Goal: Task Accomplishment & Management: Manage account settings

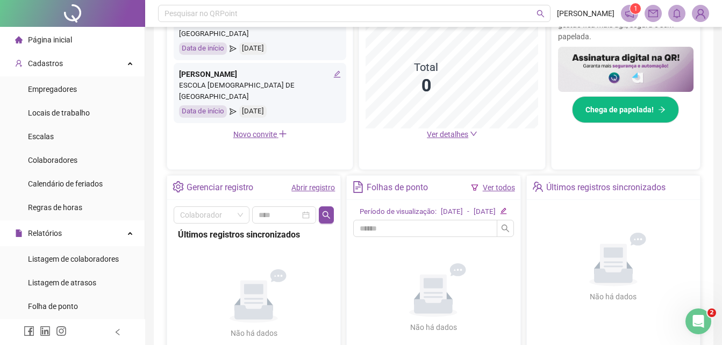
scroll to position [53, 0]
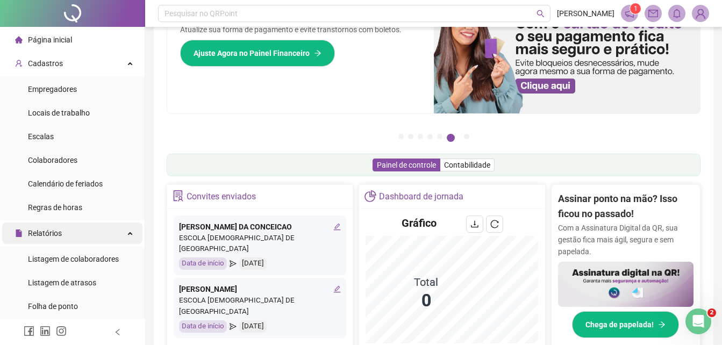
click at [58, 232] on span "Relatórios" at bounding box center [45, 233] width 34 height 9
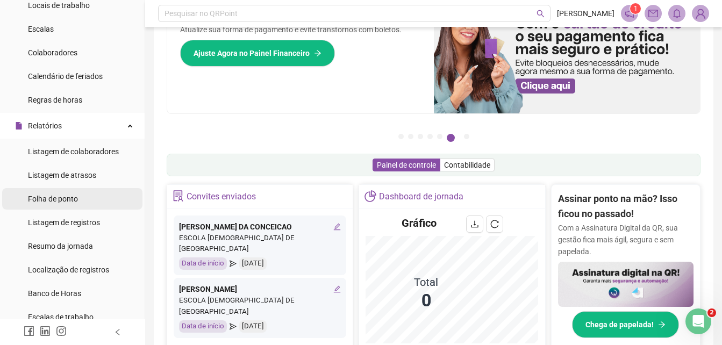
click at [59, 200] on span "Folha de ponto" at bounding box center [53, 199] width 50 height 9
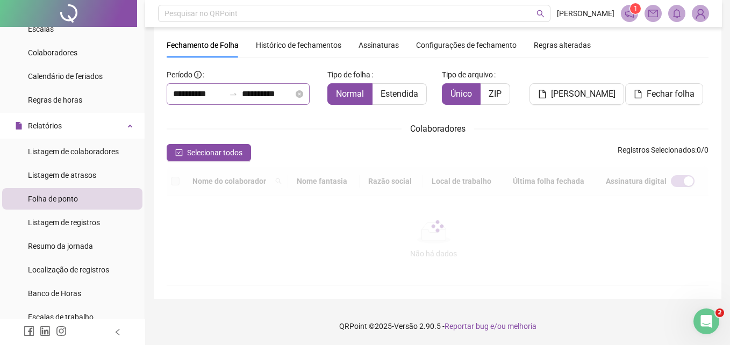
scroll to position [45, 0]
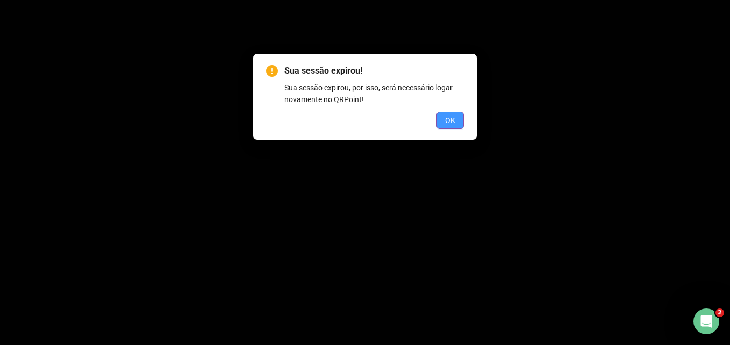
click at [455, 122] on span "OK" at bounding box center [450, 120] width 10 height 12
click at [449, 119] on span "OK" at bounding box center [450, 120] width 10 height 12
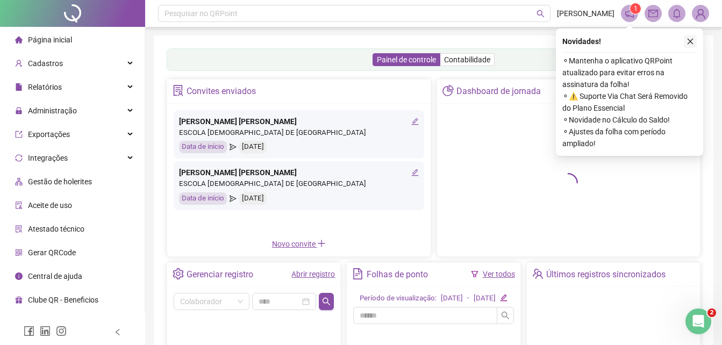
click at [691, 43] on icon "close" at bounding box center [690, 42] width 8 height 8
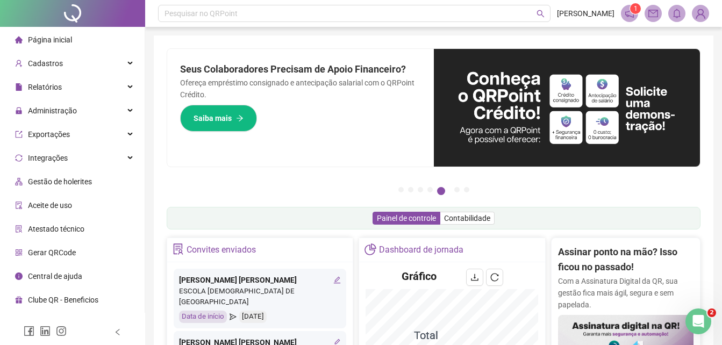
click at [700, 17] on img at bounding box center [700, 13] width 16 height 16
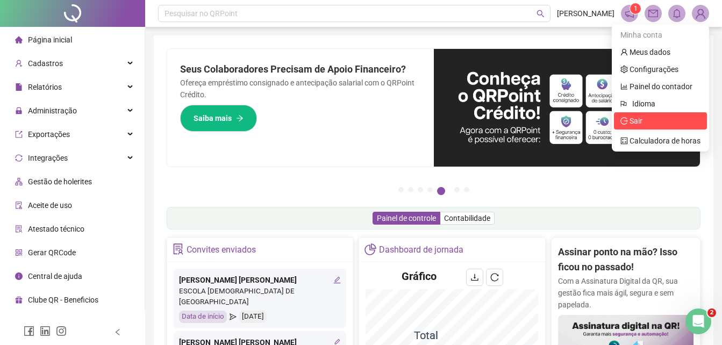
click at [627, 121] on icon "logout" at bounding box center [624, 121] width 8 height 8
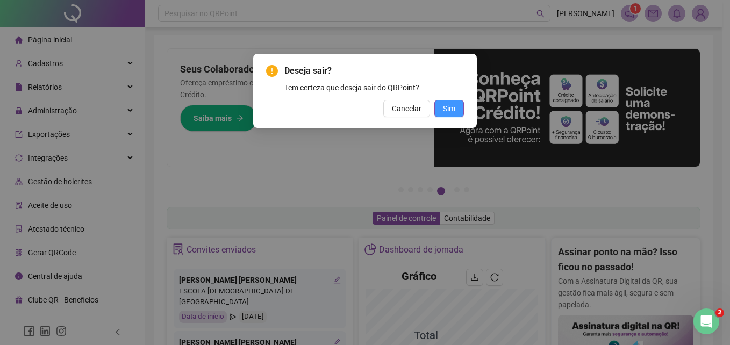
click at [452, 105] on span "Sim" at bounding box center [449, 109] width 12 height 12
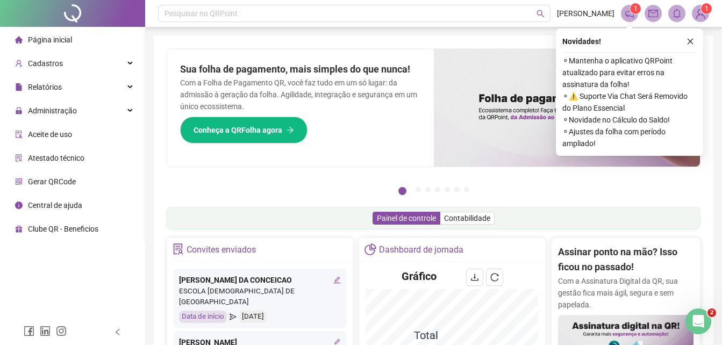
click at [690, 40] on icon "close" at bounding box center [690, 42] width 8 height 8
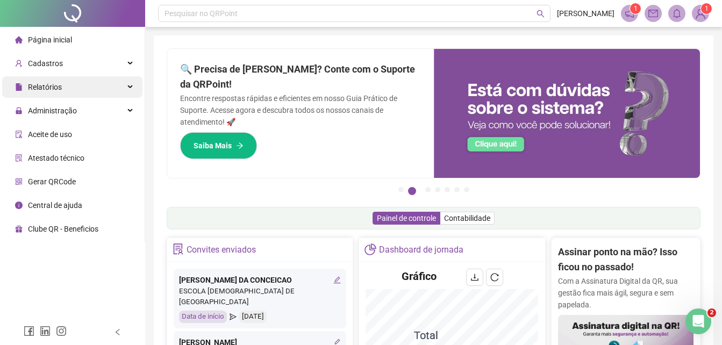
click at [59, 85] on span "Relatórios" at bounding box center [45, 87] width 34 height 9
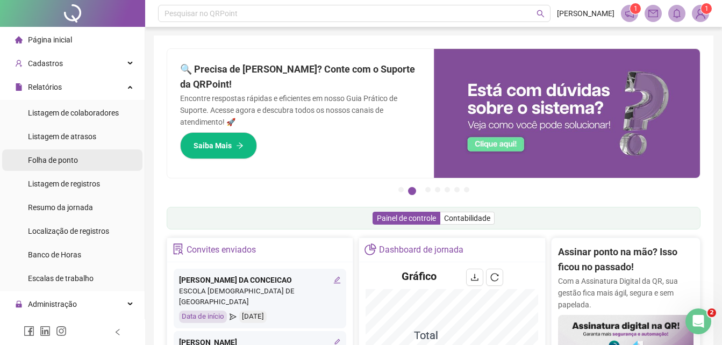
click at [66, 161] on span "Folha de ponto" at bounding box center [53, 160] width 50 height 9
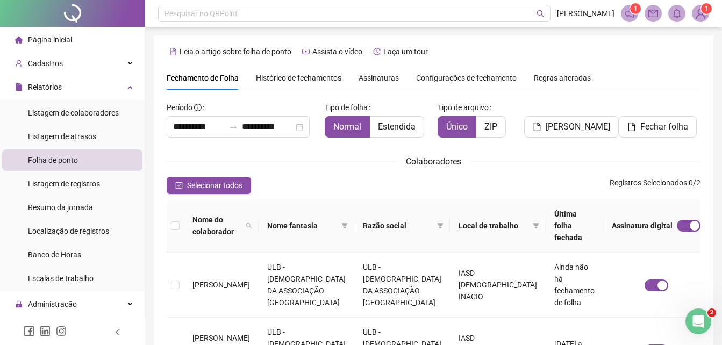
click at [374, 76] on span "Assinaturas" at bounding box center [379, 78] width 40 height 8
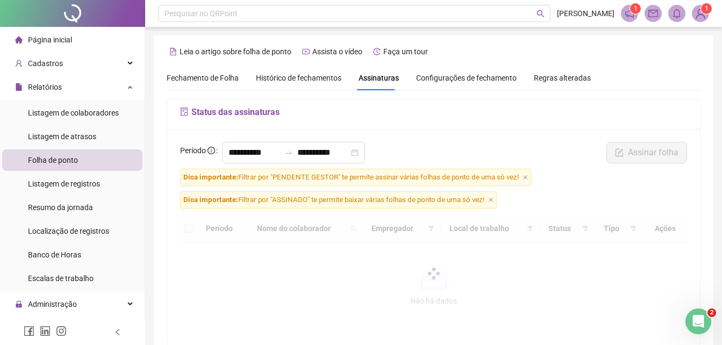
scroll to position [48, 0]
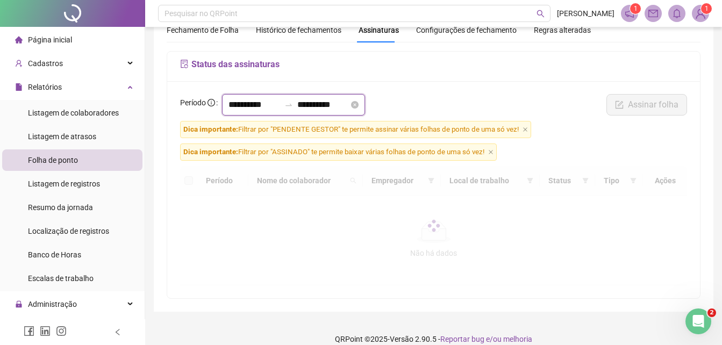
click at [280, 105] on input "**********" at bounding box center [254, 104] width 52 height 13
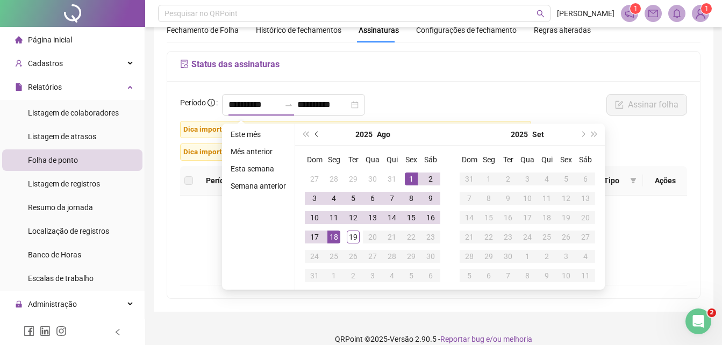
click at [314, 128] on button "prev-year" at bounding box center [317, 135] width 12 height 22
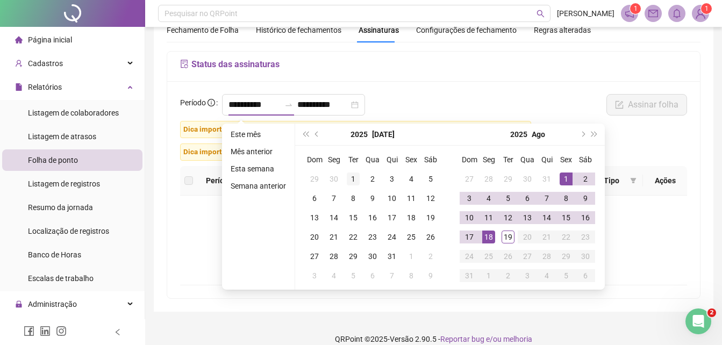
type input "**********"
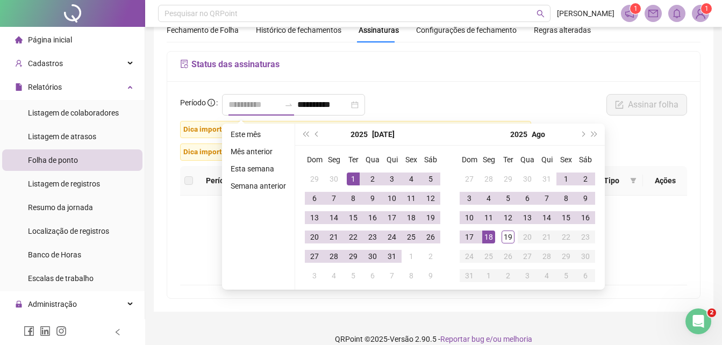
click at [353, 177] on div "1" at bounding box center [353, 179] width 13 height 13
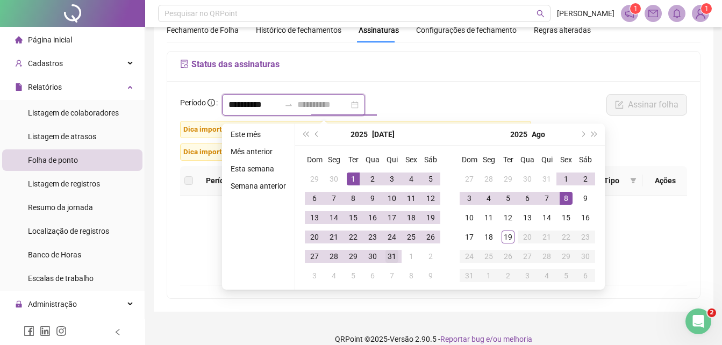
type input "**********"
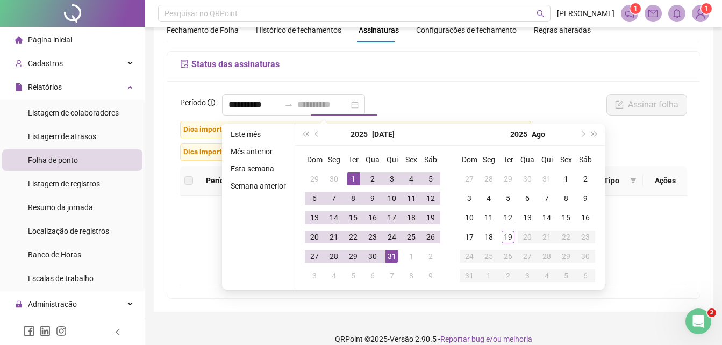
click at [395, 259] on div "31" at bounding box center [391, 256] width 13 height 13
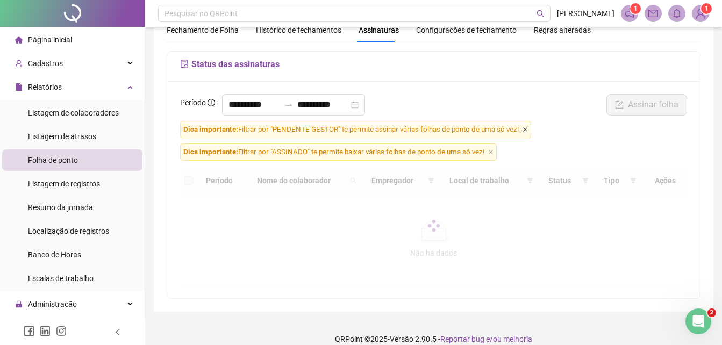
click at [527, 128] on icon "close" at bounding box center [525, 129] width 4 height 4
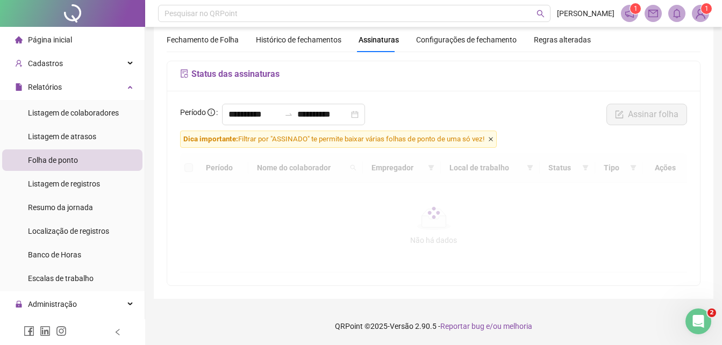
click at [493, 140] on icon "close" at bounding box center [490, 139] width 5 height 5
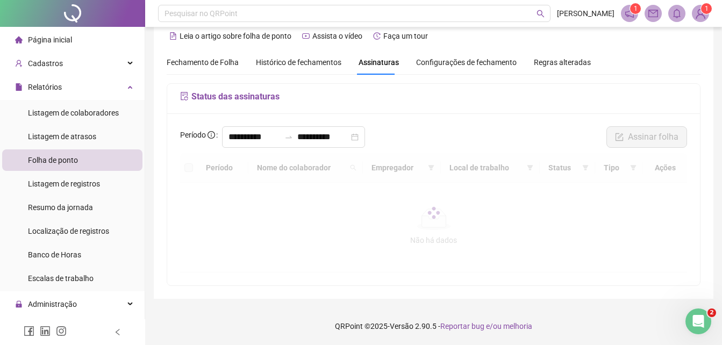
scroll to position [16, 0]
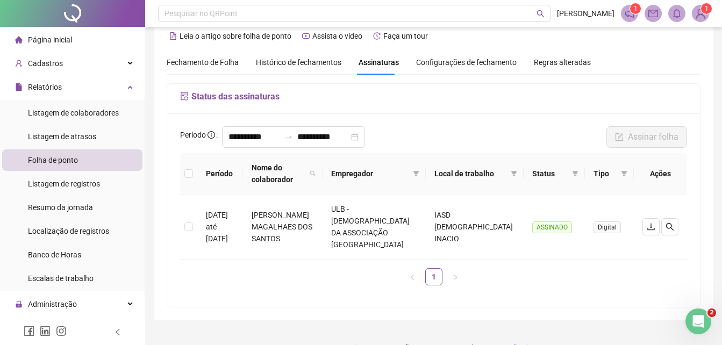
click at [701, 16] on img at bounding box center [700, 13] width 16 height 16
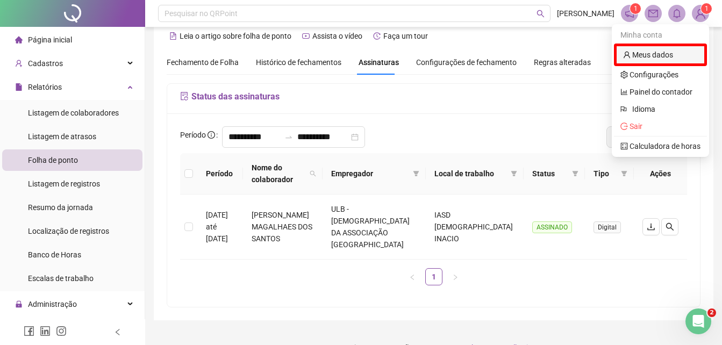
click at [646, 58] on link "Meus dados" at bounding box center [648, 55] width 50 height 9
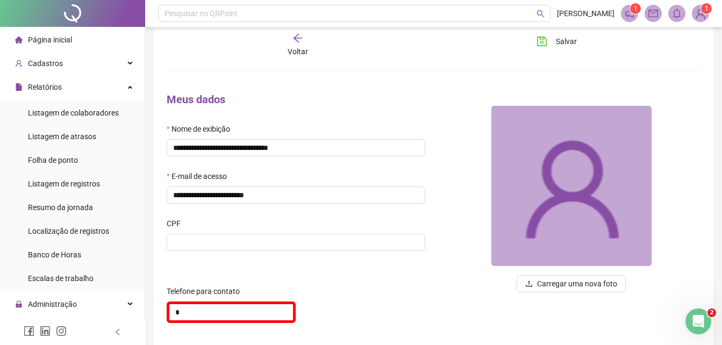
click at [303, 45] on div "Voltar" at bounding box center [298, 45] width 82 height 25
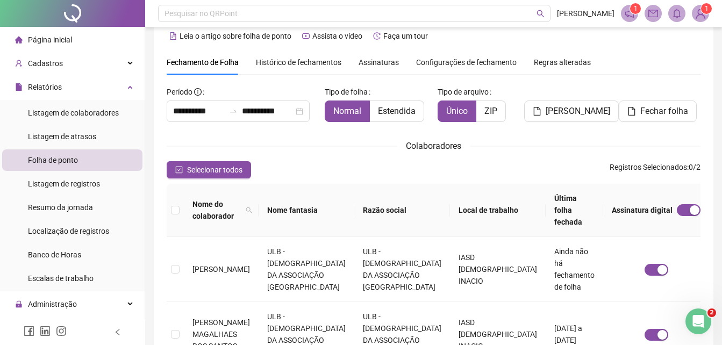
scroll to position [48, 0]
